Goal: Contribute content: Contribute content

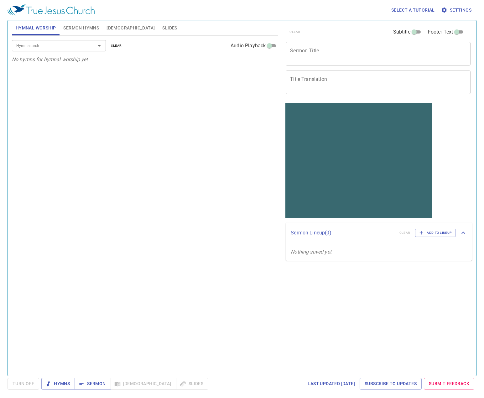
click at [75, 32] on span "Sermon Hymns" at bounding box center [81, 28] width 36 height 8
click at [27, 32] on span "Hymnal Worship" at bounding box center [36, 28] width 40 height 8
click at [87, 291] on span "Sermon" at bounding box center [93, 383] width 26 height 8
click at [81, 21] on div "Select a tutorial Settings Hymnal Worship Sermon Hymns Bible Slides Hymn search…" at bounding box center [242, 199] width 484 height 398
click at [79, 25] on span "Sermon Hymns" at bounding box center [81, 28] width 36 height 8
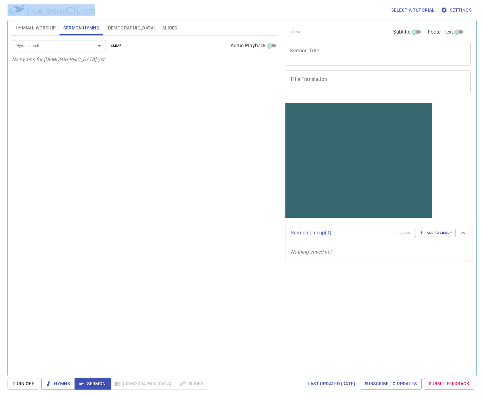
click at [33, 27] on span "Hymnal Worship" at bounding box center [36, 28] width 40 height 8
click at [75, 25] on span "Sermon Hymns" at bounding box center [81, 28] width 36 height 8
click at [330, 46] on div "x Sermon Title" at bounding box center [378, 53] width 185 height 23
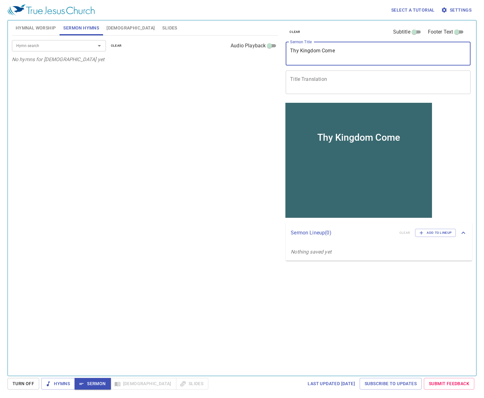
click at [28, 49] on div "Hymn search" at bounding box center [59, 45] width 94 height 11
type textarea "Thy Kingdom Come"
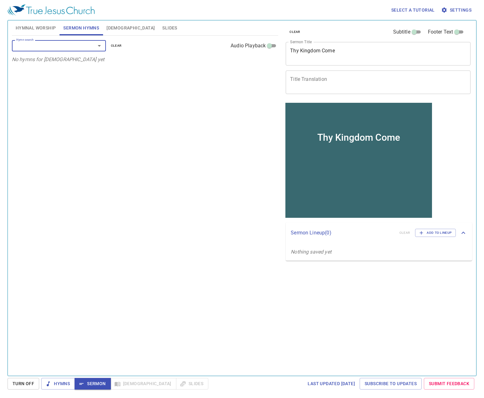
type input "4"
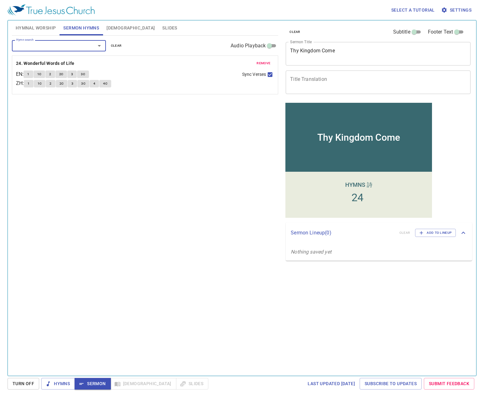
click at [266, 65] on span "remove" at bounding box center [263, 63] width 14 height 6
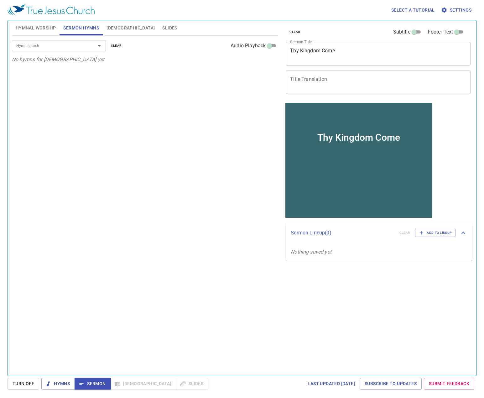
click at [79, 43] on input "Hymn search" at bounding box center [50, 45] width 72 height 7
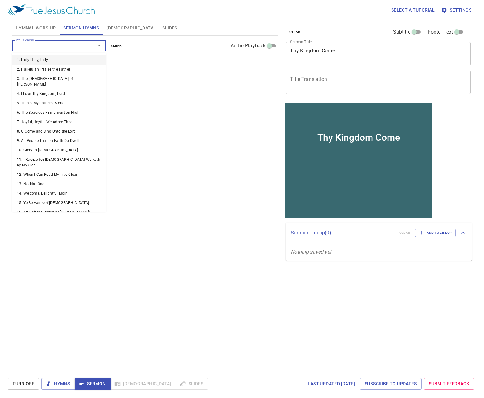
type input "4"
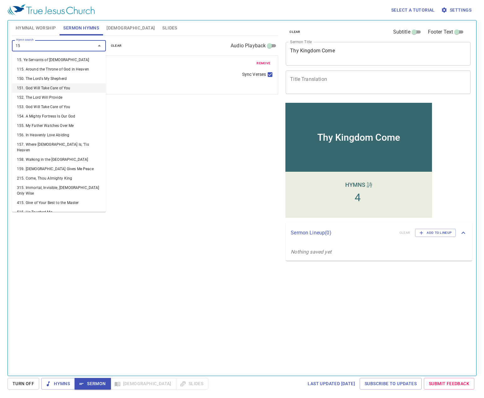
type input "157"
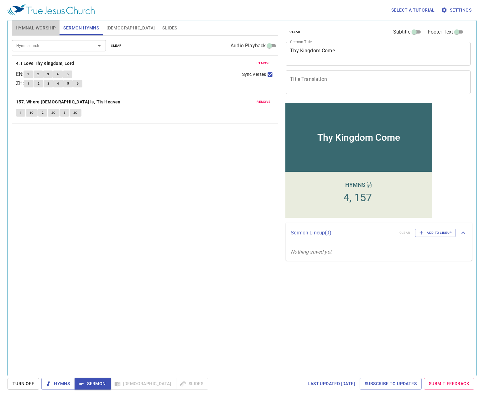
click at [43, 24] on span "Hymnal Worship" at bounding box center [36, 28] width 40 height 8
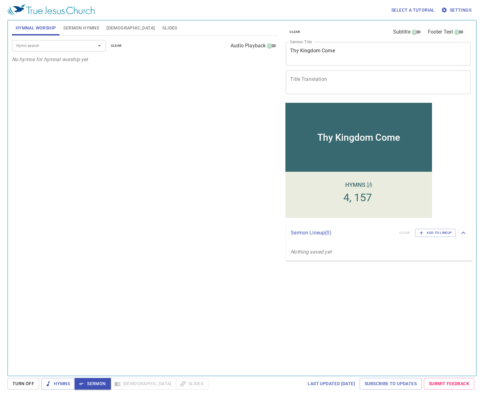
click at [364, 90] on div "x Title Translation" at bounding box center [378, 81] width 185 height 23
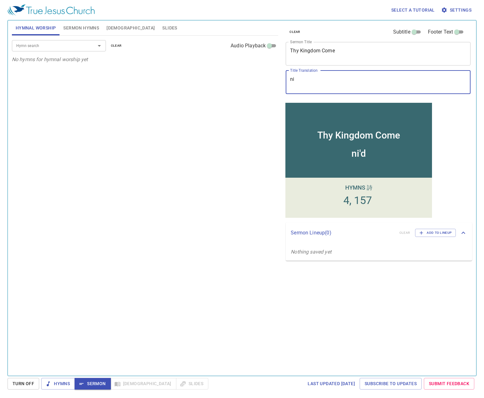
type textarea "n"
type textarea "原"
click at [51, 41] on div "Hymn search" at bounding box center [59, 45] width 94 height 11
type textarea "愿你的国降临"
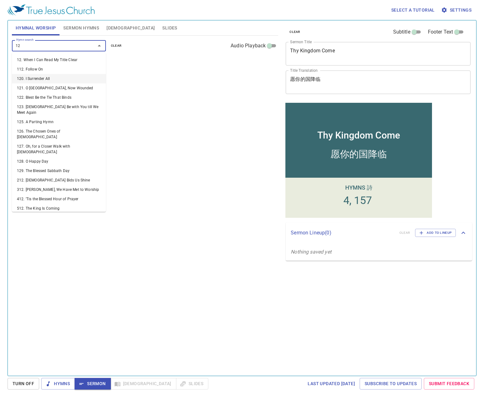
type input "120"
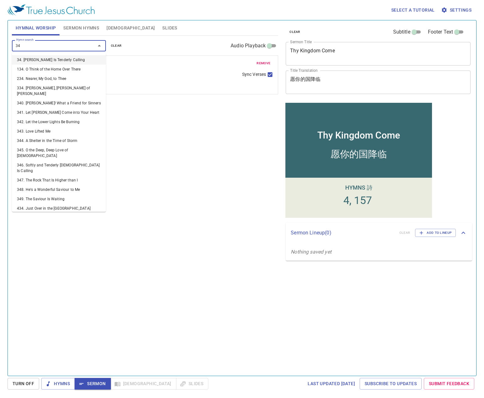
type input "349"
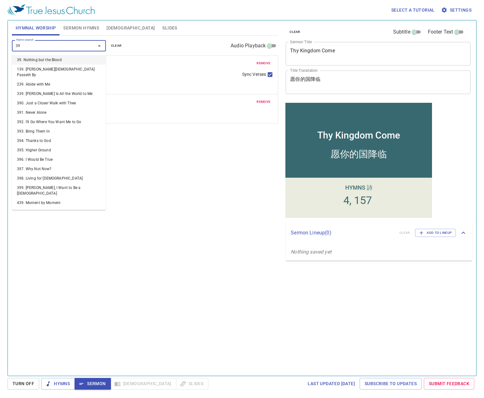
type input "392"
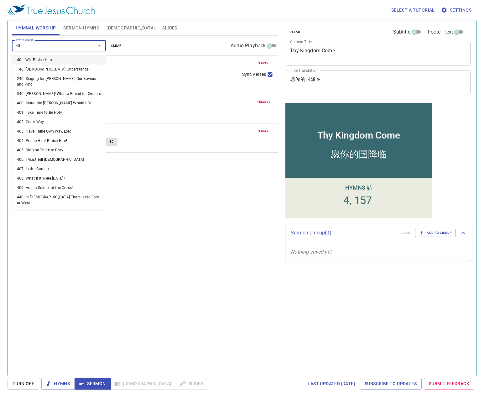
type input "400"
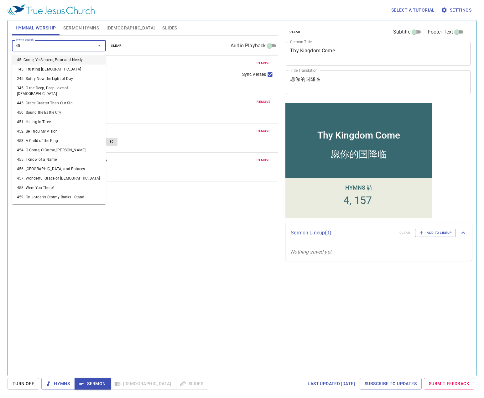
type input "452"
type input "459"
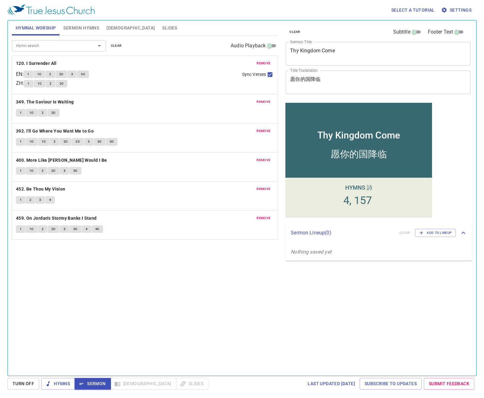
click at [339, 27] on div "clear Subtitle Footer Text" at bounding box center [375, 31] width 185 height 15
drag, startPoint x: 339, startPoint y: 54, endPoint x: 283, endPoint y: 56, distance: 56.1
click at [283, 56] on div "clear Subtitle Footer Text Sermon Title Thy Kingdom Come x Sermon Title Title T…" at bounding box center [378, 195] width 194 height 355
click at [301, 78] on textarea "愿你的国降临" at bounding box center [378, 82] width 176 height 12
click at [295, 79] on textarea "愿你的国降临" at bounding box center [378, 82] width 176 height 12
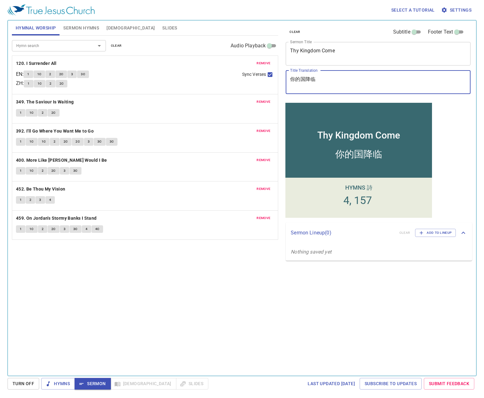
type textarea "你的国降临"
click at [348, 49] on textarea "Thy Kingdom Come" at bounding box center [378, 54] width 176 height 12
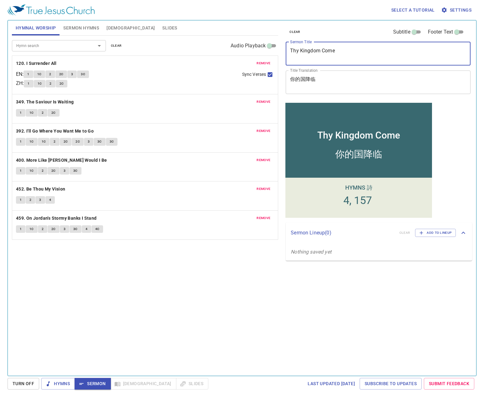
drag, startPoint x: 348, startPoint y: 49, endPoint x: 221, endPoint y: 51, distance: 127.4
click at [220, 49] on div "Hymnal Worship Sermon Hymns Bible Slides Hymn search Hymn search clear Audio Pl…" at bounding box center [241, 195] width 465 height 355
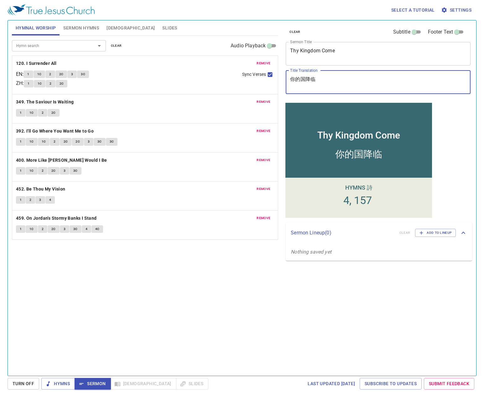
drag, startPoint x: 331, startPoint y: 78, endPoint x: 277, endPoint y: 81, distance: 53.6
click at [277, 78] on div "Hymnal Worship Sermon Hymns Bible Slides Hymn search Hymn search clear Audio Pl…" at bounding box center [241, 195] width 465 height 355
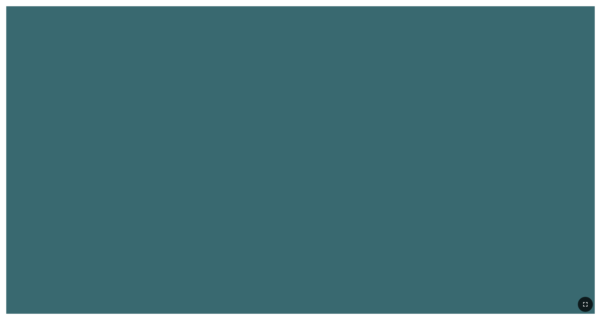
click at [400, 250] on icon "button" at bounding box center [586, 305] width 8 height 8
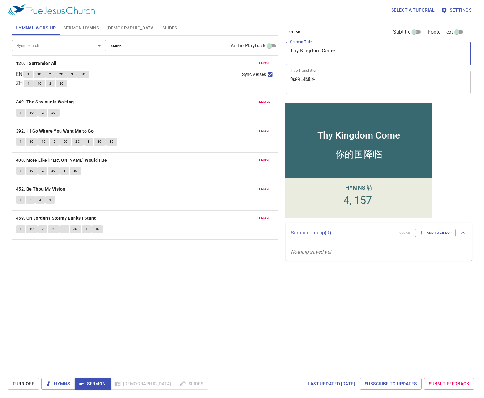
drag, startPoint x: 347, startPoint y: 50, endPoint x: 232, endPoint y: 51, distance: 115.5
click at [235, 49] on div "Hymnal Worship Sermon Hymns Bible Slides Hymn search Hymn search clear Audio Pl…" at bounding box center [241, 195] width 465 height 355
click at [318, 180] on div "Hymns 詩 4 157" at bounding box center [358, 197] width 147 height 40
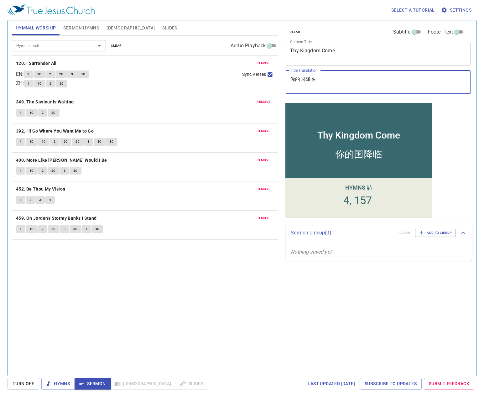
click at [310, 86] on textarea "你的国降临" at bounding box center [378, 82] width 176 height 12
click at [327, 84] on textarea "你的国降临" at bounding box center [378, 82] width 176 height 12
click at [238, 314] on div "Hymn search Hymn search clear Audio Playback remove 120. I Surrender All EN : 1…" at bounding box center [145, 203] width 266 height 334
click at [83, 30] on span "Sermon Hymns" at bounding box center [81, 28] width 36 height 8
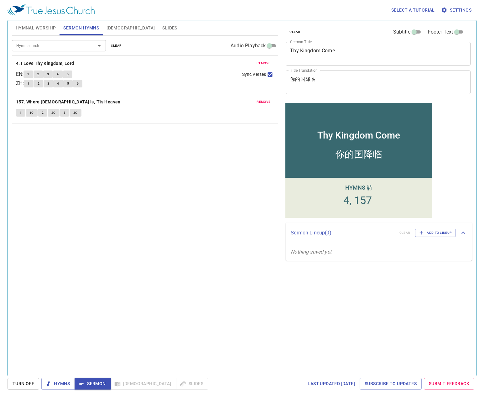
click at [24, 31] on span "Hymnal Worship" at bounding box center [36, 28] width 40 height 8
click at [32, 62] on b "4. I Love Thy Kingdom, Lord" at bounding box center [45, 63] width 58 height 8
click at [30, 115] on span "1C" at bounding box center [31, 113] width 4 height 6
